Goal: Check status: Check status

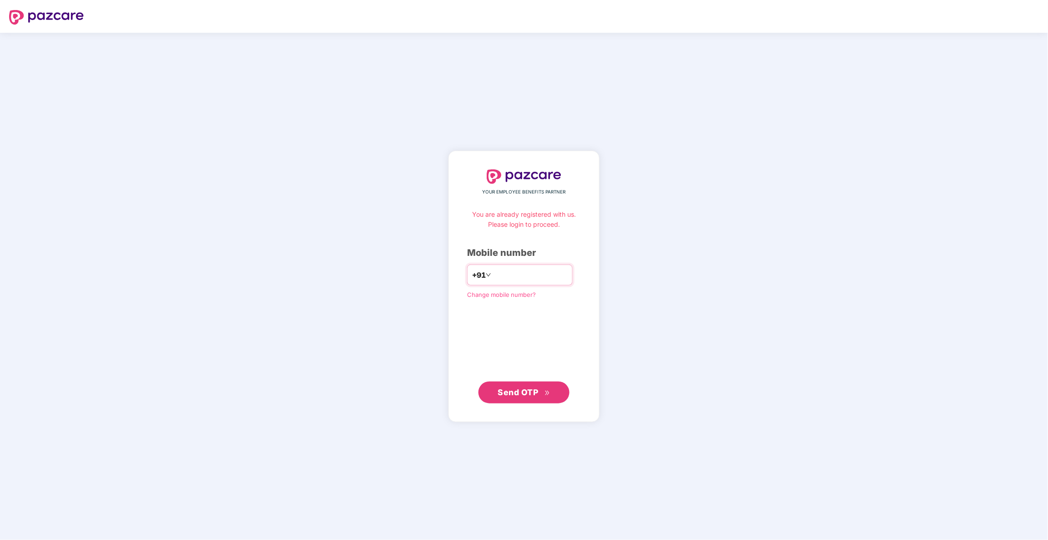
type input "**********"
click at [526, 398] on span "Send OTP" at bounding box center [524, 392] width 52 height 13
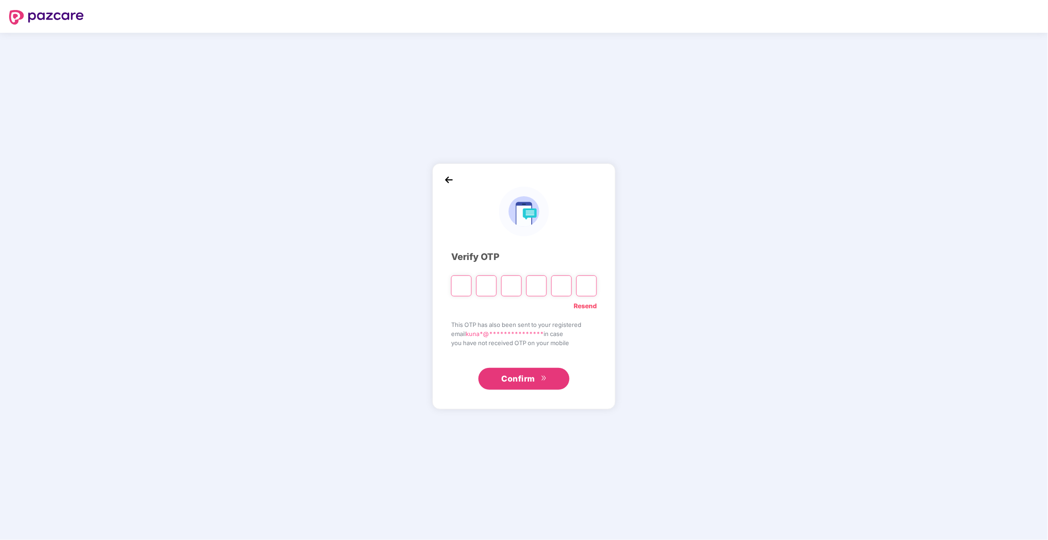
type input "*"
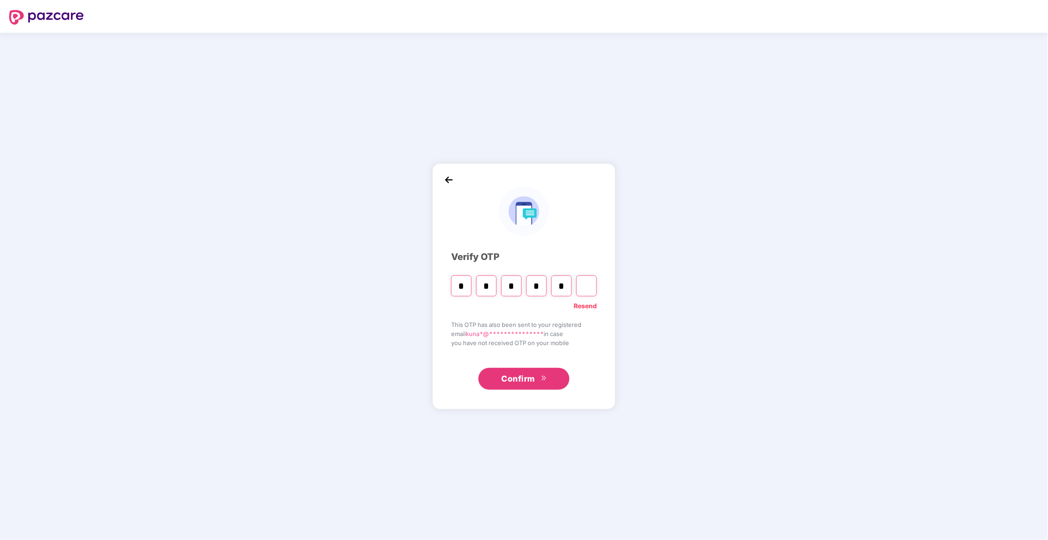
type input "*"
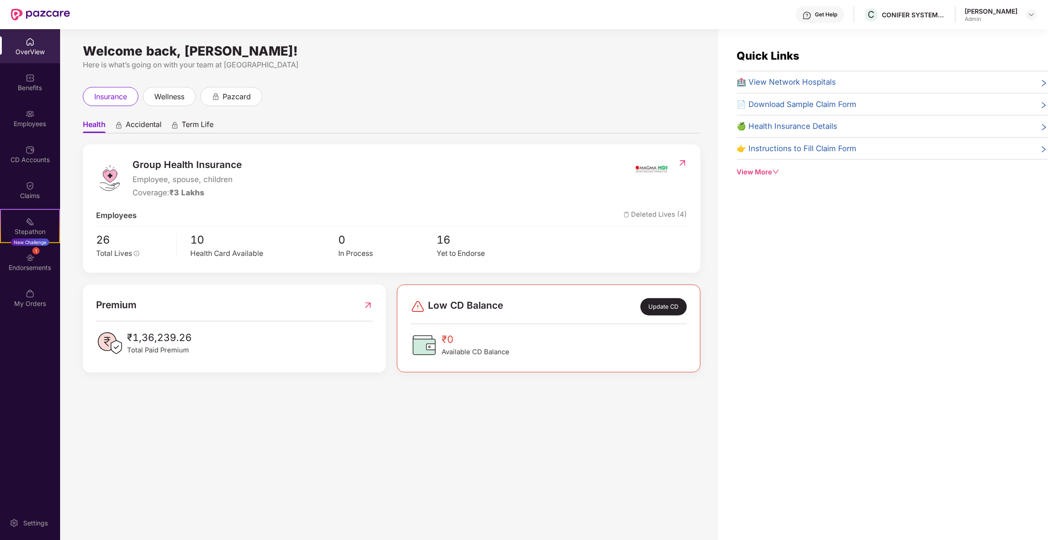
click at [835, 124] on span "🍏 Health Insurance Details" at bounding box center [787, 126] width 101 height 12
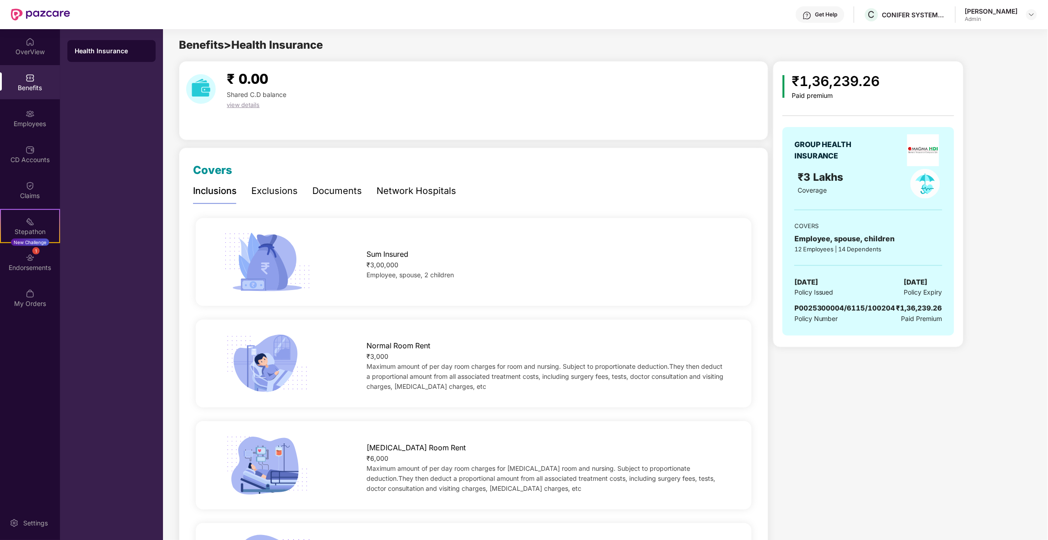
click at [924, 150] on img at bounding box center [924, 150] width 32 height 32
click at [920, 142] on img at bounding box center [924, 150] width 32 height 32
click at [919, 176] on img at bounding box center [926, 184] width 30 height 30
click at [919, 139] on img at bounding box center [924, 150] width 32 height 32
click at [335, 187] on div "Documents" at bounding box center [337, 191] width 50 height 14
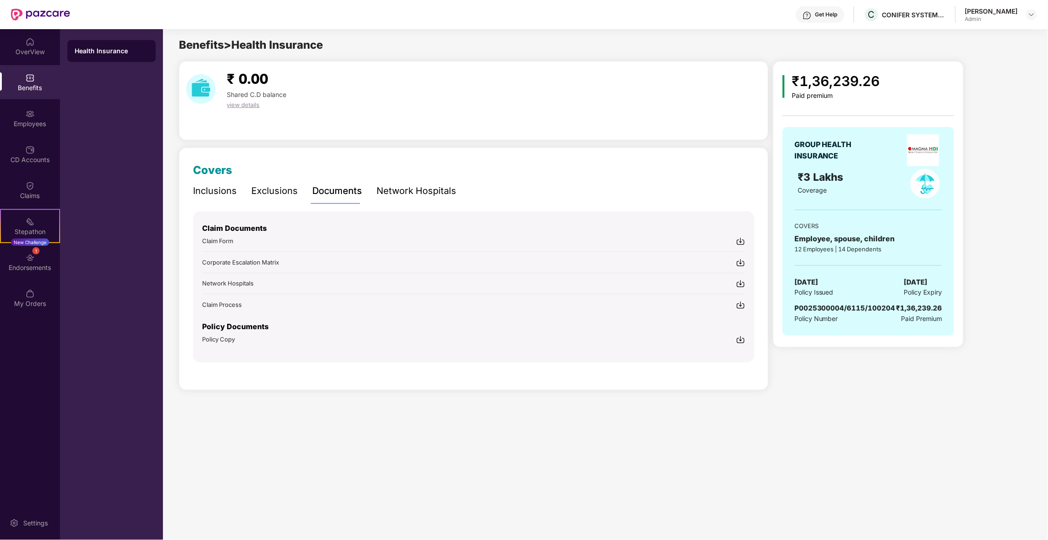
click at [739, 340] on img at bounding box center [740, 339] width 9 height 9
